Goal: Task Accomplishment & Management: Use online tool/utility

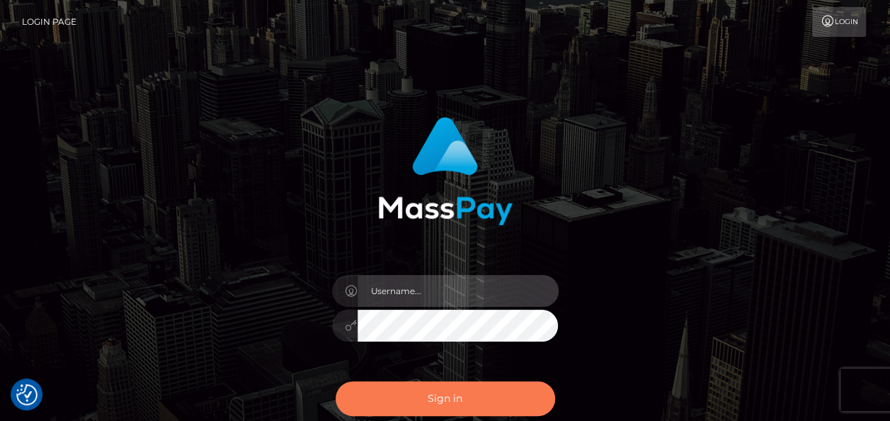
type input "india.of"
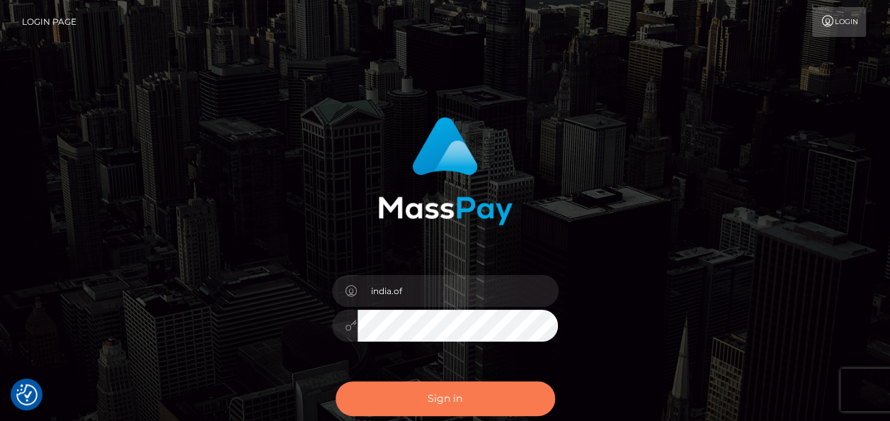
click at [448, 390] on button "Sign in" at bounding box center [445, 398] width 219 height 35
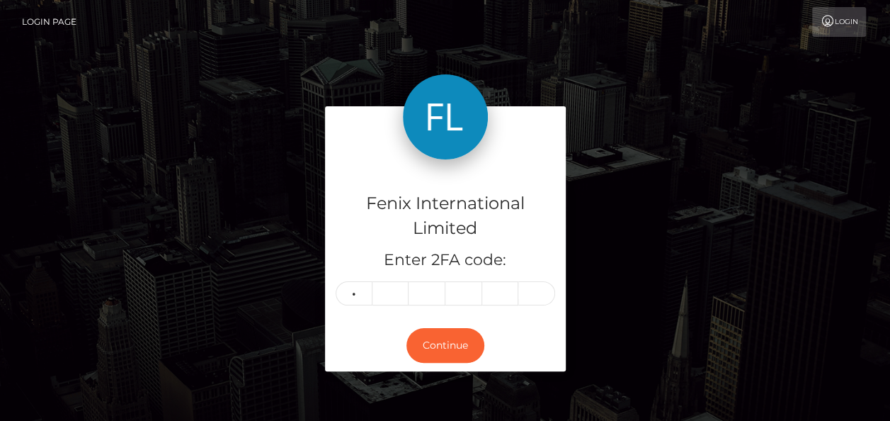
type input "2"
type input "5"
type input "6"
type input "3"
type input "7"
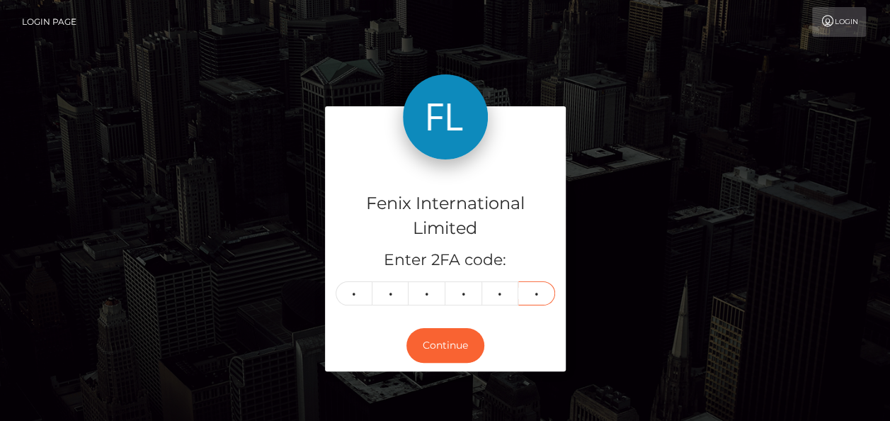
type input "9"
click at [548, 333] on div "Continue" at bounding box center [445, 345] width 241 height 52
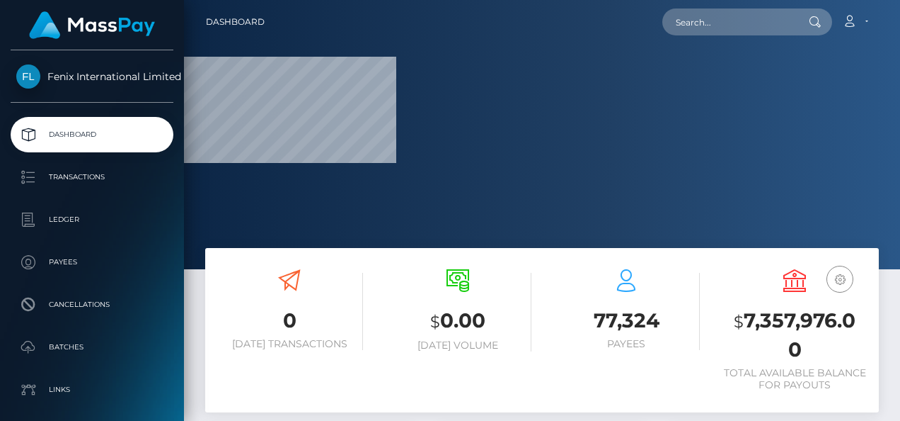
click at [888, 159] on div at bounding box center [542, 134] width 716 height 269
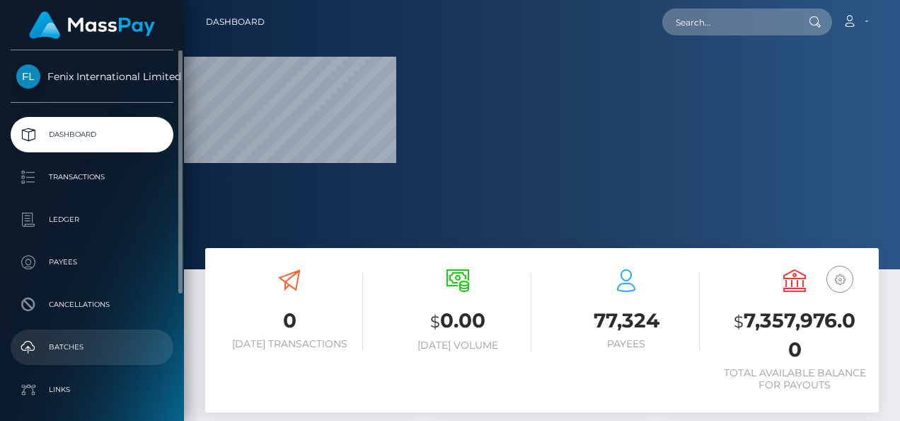
click at [81, 338] on p "Batches" at bounding box center [91, 346] width 151 height 21
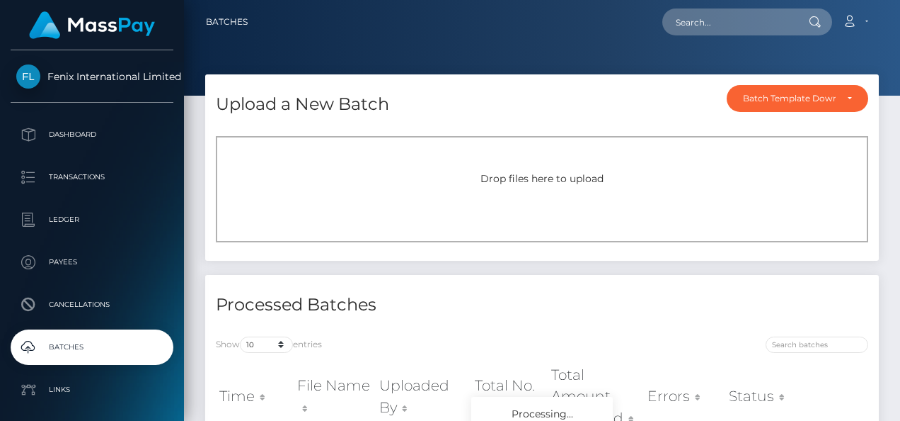
click at [591, 164] on div "Drop files here to upload" at bounding box center [542, 189] width 653 height 106
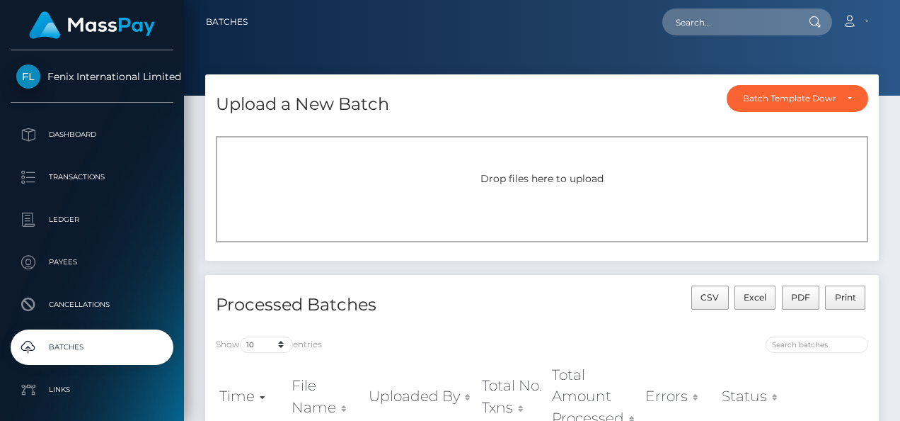
click at [529, 186] on div "Drop files here to upload" at bounding box center [542, 189] width 653 height 106
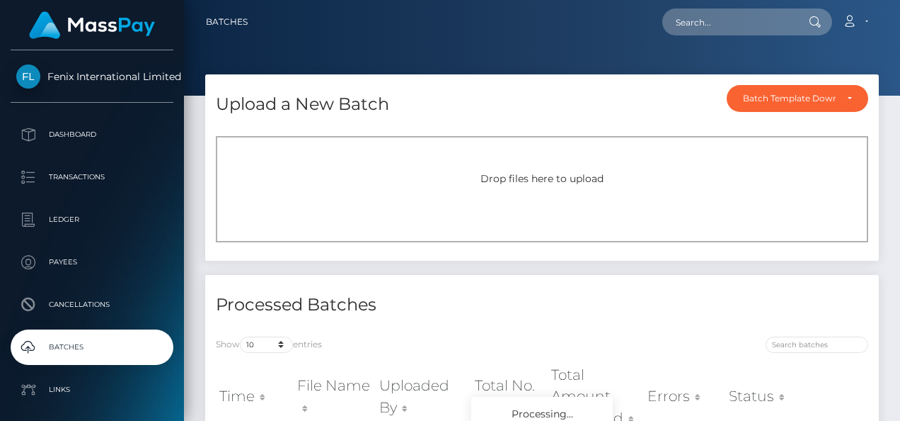
click at [622, 163] on div "Drop files here to upload" at bounding box center [542, 189] width 653 height 106
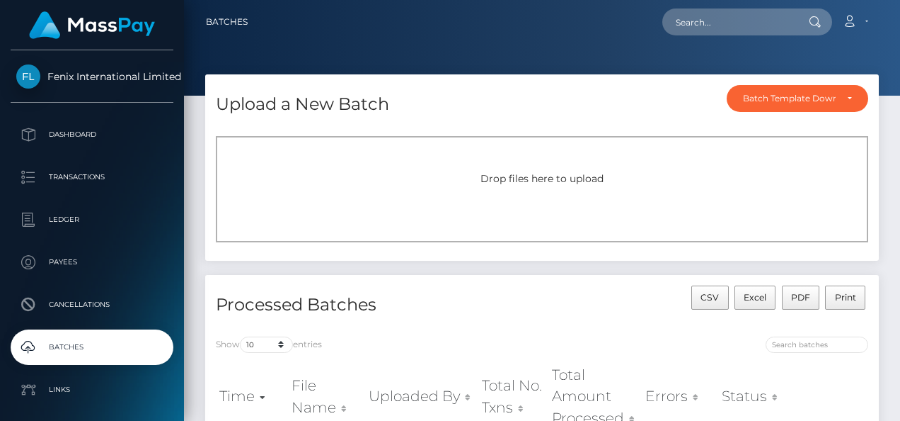
click at [578, 201] on div "Drop files here to upload" at bounding box center [542, 189] width 653 height 106
click at [670, 167] on div "Drop files here to upload" at bounding box center [542, 189] width 653 height 106
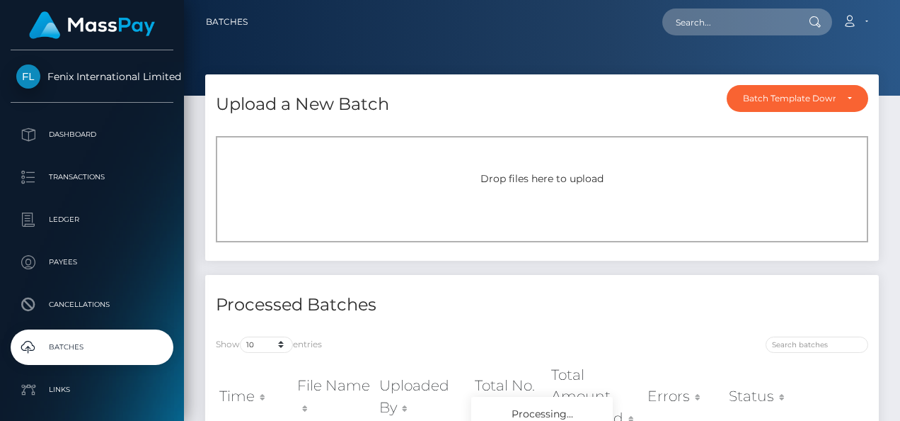
click at [496, 161] on div "Drop files here to upload" at bounding box center [542, 189] width 653 height 106
click at [391, 177] on div "Drop files here to upload" at bounding box center [542, 178] width 622 height 15
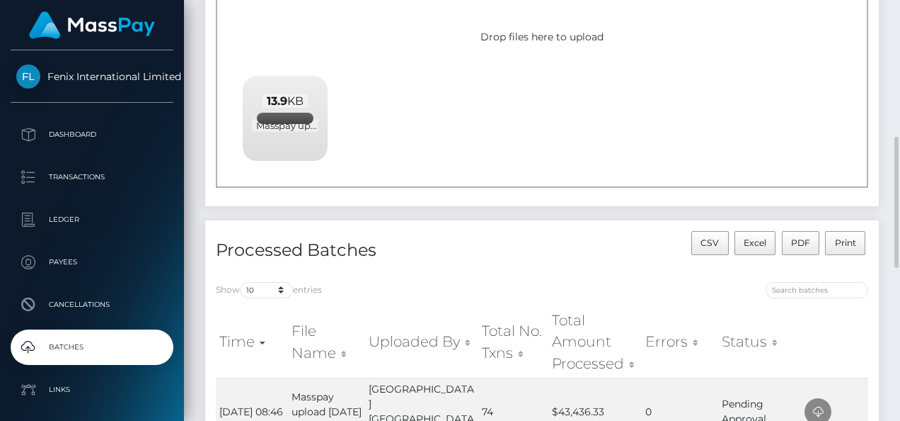
scroll to position [212, 0]
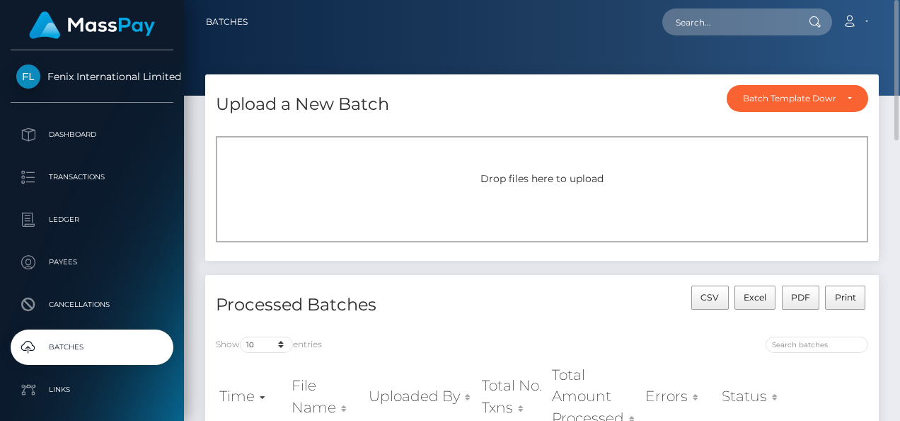
click at [528, 276] on div "Processed Batches CSV Excel PDF Print" at bounding box center [542, 300] width 674 height 51
